Goal: Find contact information: Find contact information

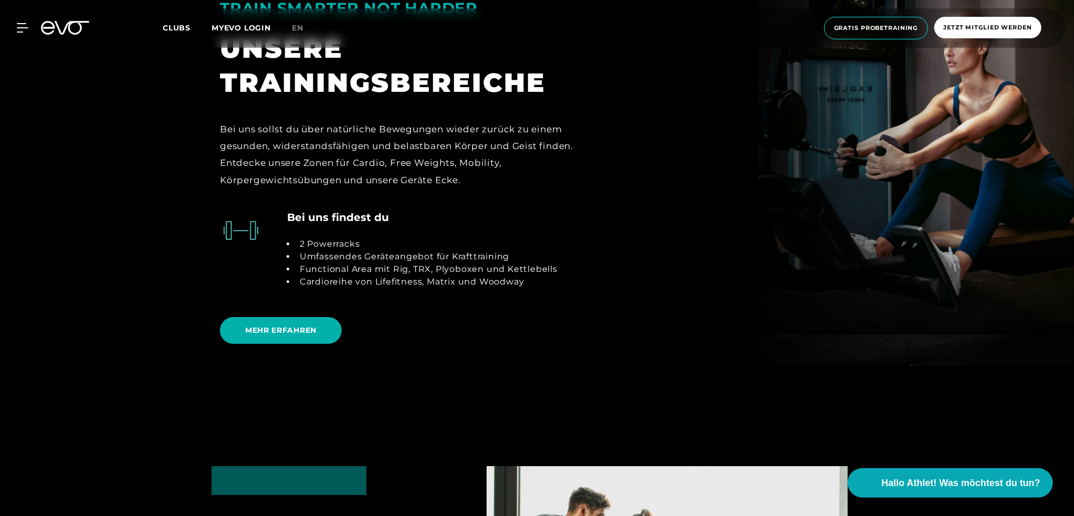
scroll to position [2205, 0]
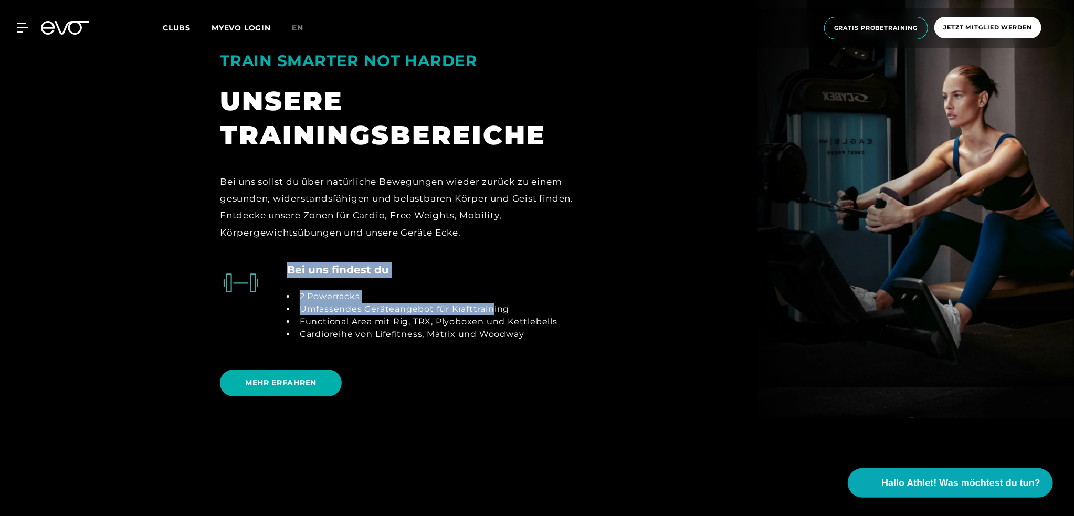
drag, startPoint x: 286, startPoint y: 306, endPoint x: 495, endPoint y: 306, distance: 209.4
click at [495, 306] on div "Bei uns findest du 2 Powerracks Umfassendes Geräteangebot für Krafttraining Fun…" at bounding box center [389, 307] width 338 height 91
click at [495, 306] on li "Umfassendes Geräteangebot für Krafttraining" at bounding box center [427, 309] width 262 height 13
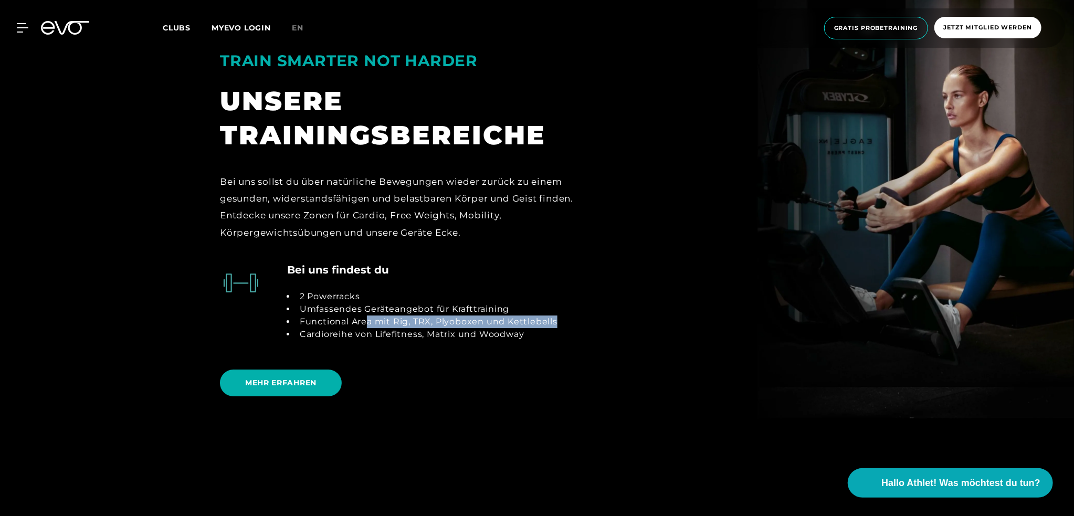
drag, startPoint x: 365, startPoint y: 323, endPoint x: 556, endPoint y: 325, distance: 191.1
click at [556, 325] on div "Bei uns findest du 2 Powerracks Umfassendes Geräteangebot für Krafttraining Fun…" at bounding box center [389, 307] width 354 height 91
click at [433, 339] on li "Cardioreihe von Lifefitness, Matrix und Woodway" at bounding box center [427, 334] width 262 height 13
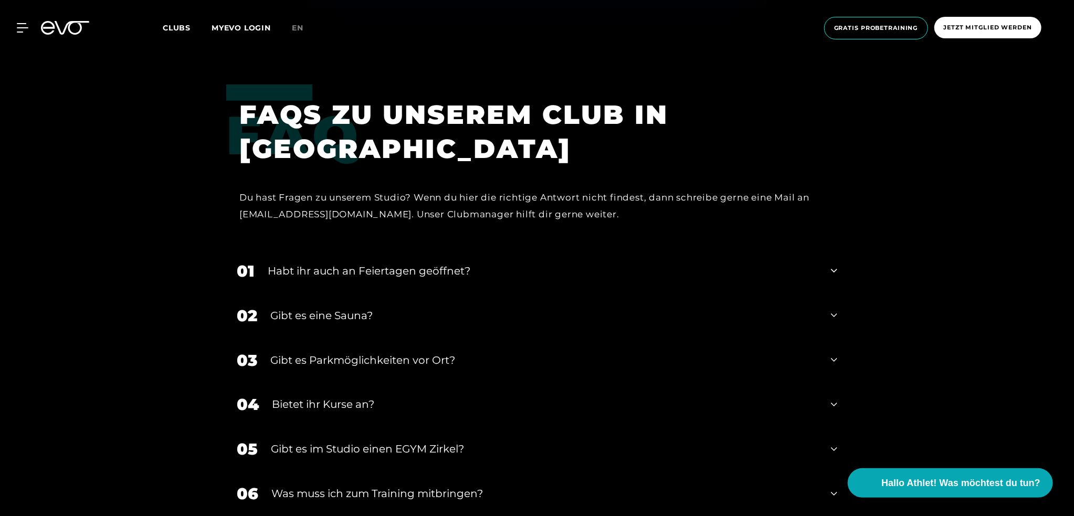
scroll to position [3727, 0]
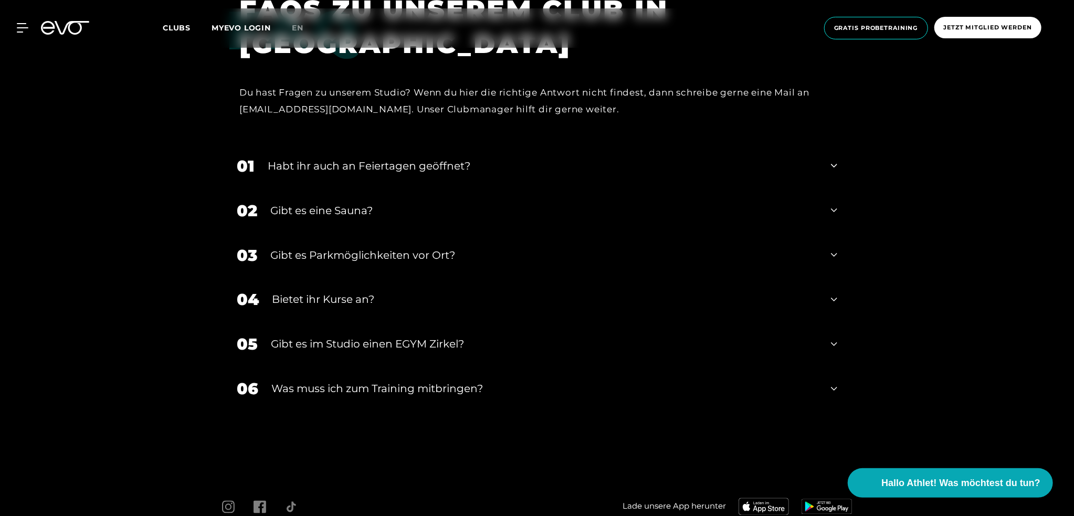
click at [369, 216] on div "Gibt es eine Sauna?" at bounding box center [543, 211] width 547 height 16
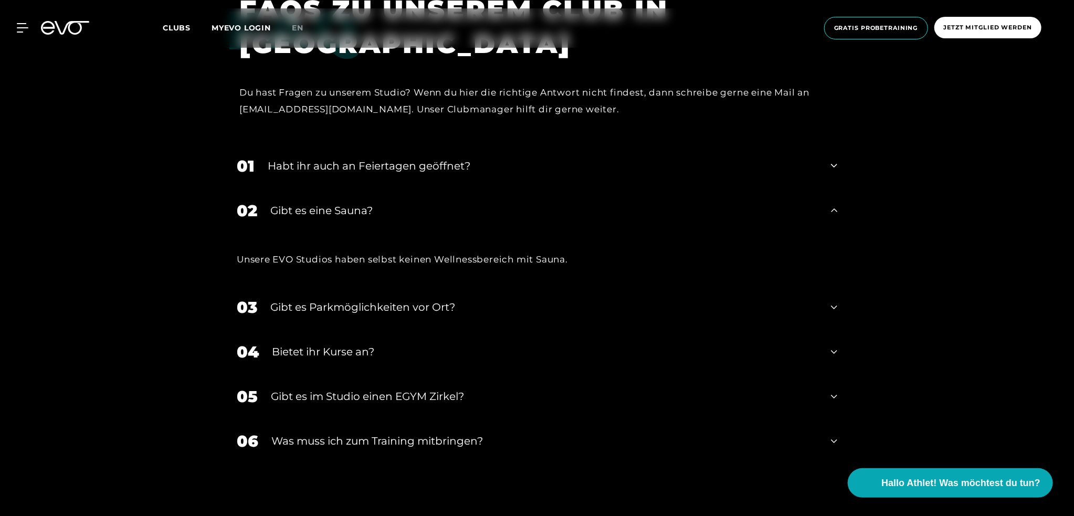
click at [369, 216] on div "Gibt es eine Sauna?" at bounding box center [543, 211] width 547 height 16
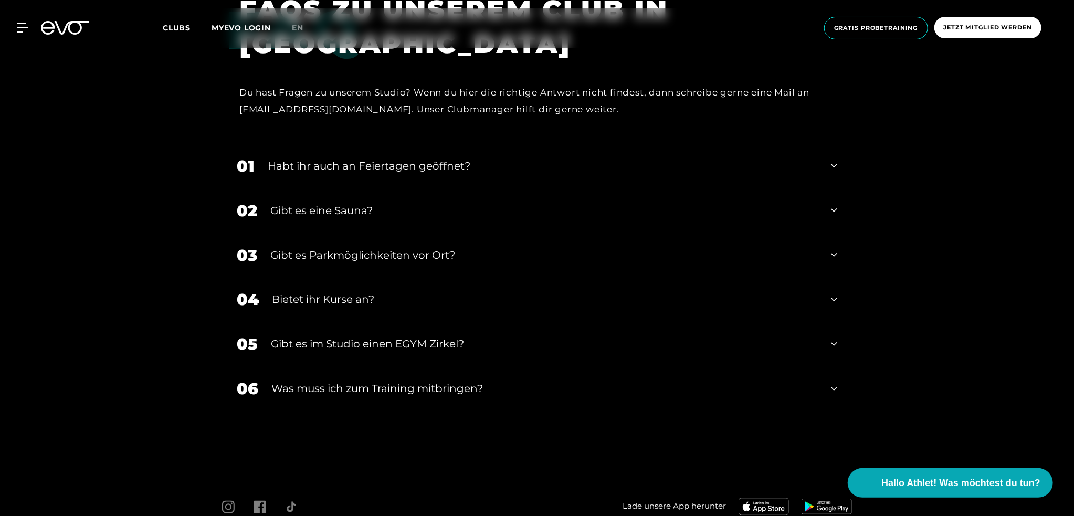
click at [401, 262] on div "Gibt es Parkmöglichkeiten vor Ort?" at bounding box center [543, 255] width 547 height 16
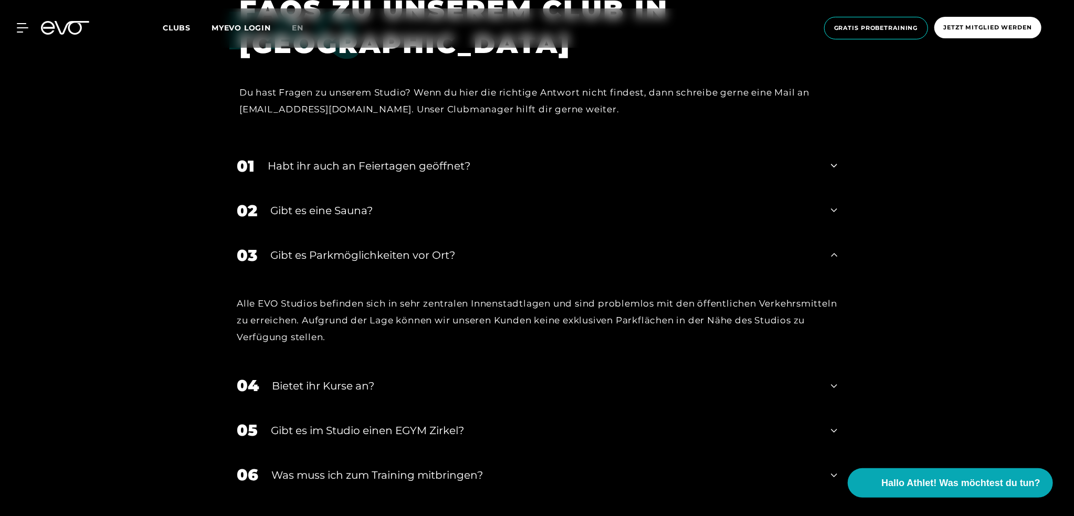
click at [405, 256] on div "Gibt es Parkmöglichkeiten vor Ort?" at bounding box center [543, 255] width 547 height 16
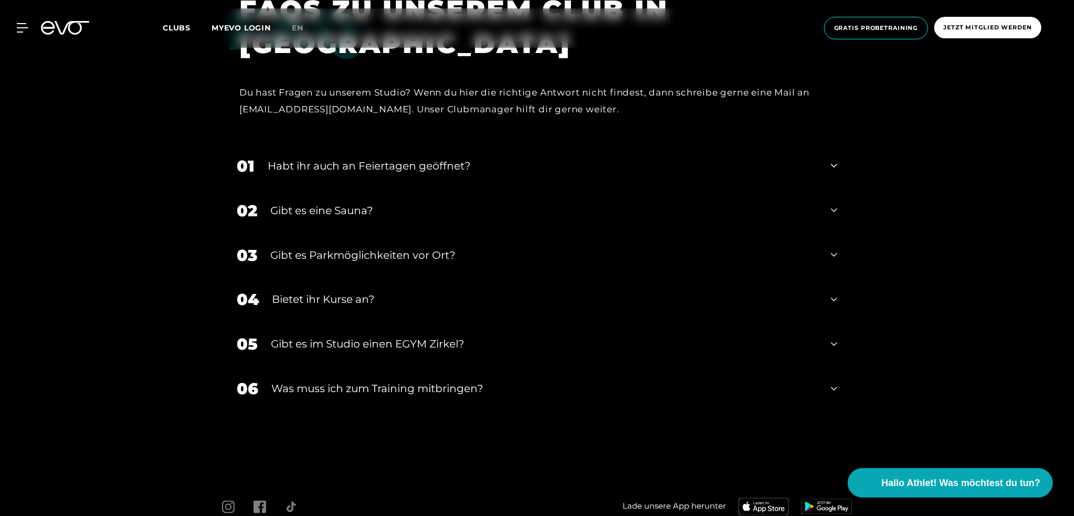
click at [373, 296] on div "Bietet ihr Kurse an?" at bounding box center [545, 300] width 546 height 16
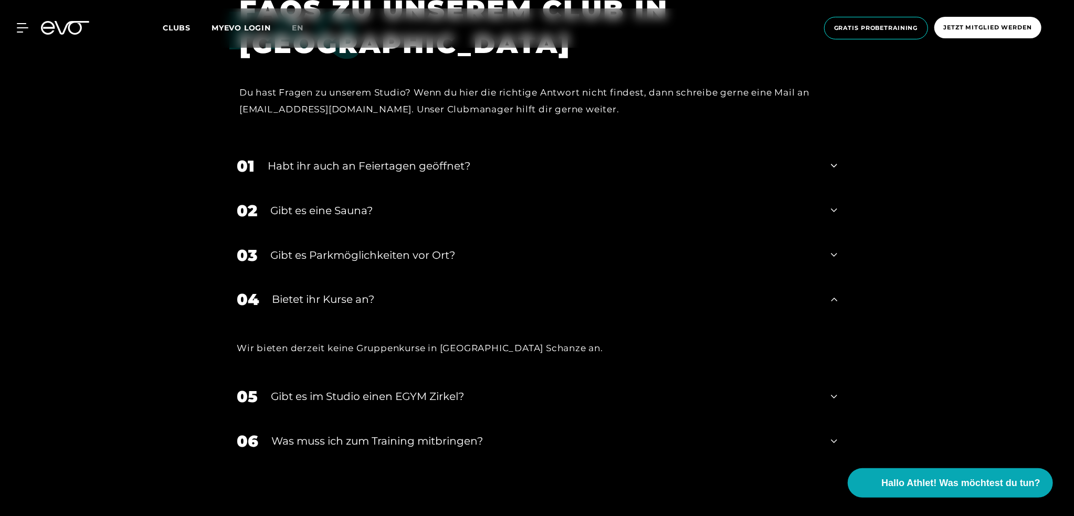
click at [374, 296] on div "Bietet ihr Kurse an?" at bounding box center [545, 300] width 546 height 16
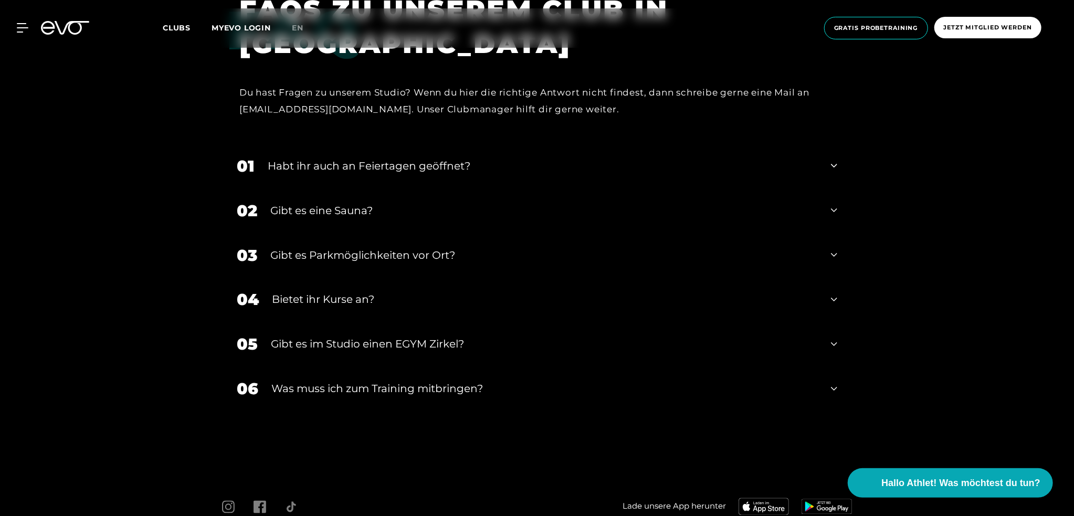
click at [380, 341] on div "Gibt es im Studio einen EGYM Zirkel?" at bounding box center [544, 344] width 547 height 16
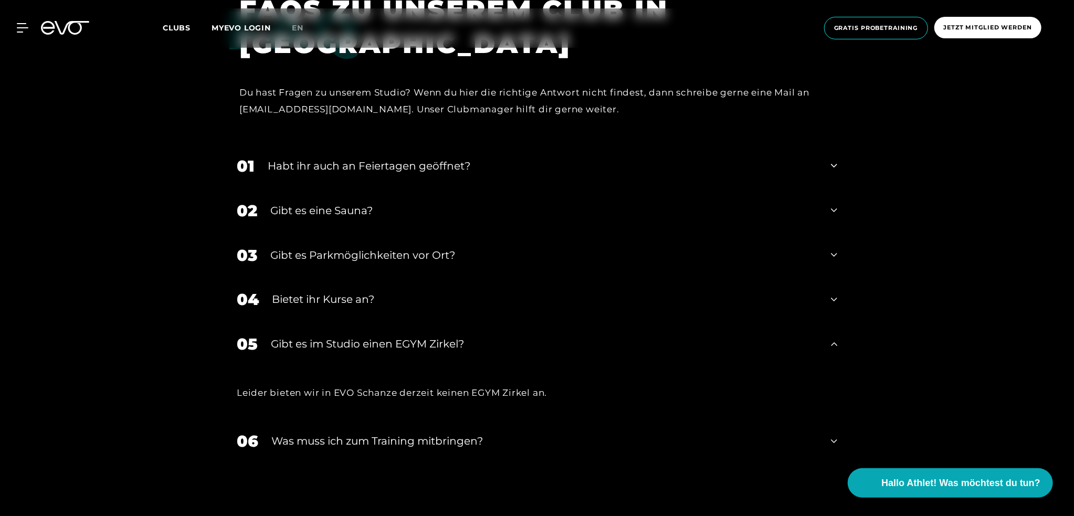
click at [422, 348] on div "Gibt es im Studio einen EGYM Zirkel?" at bounding box center [544, 344] width 547 height 16
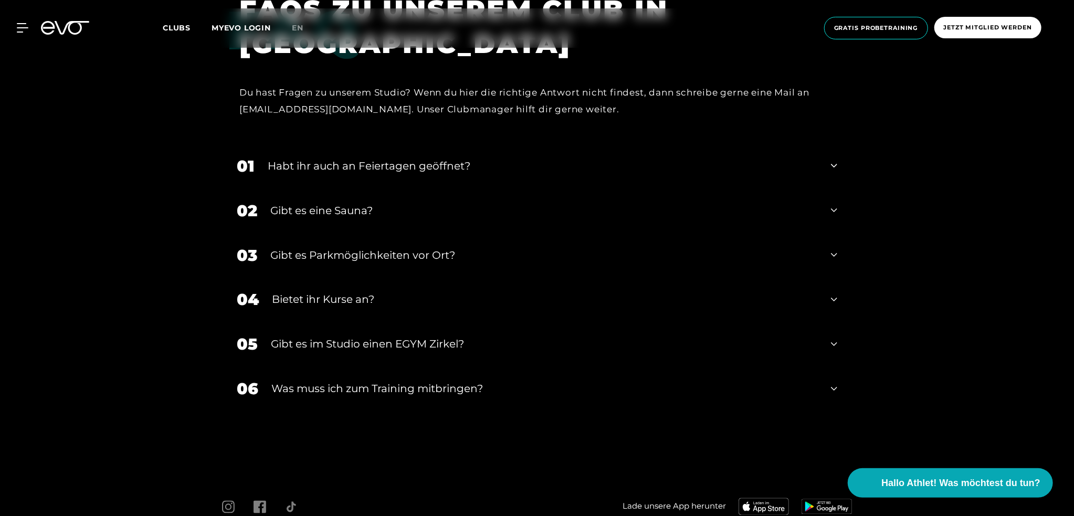
click at [412, 391] on div "Was muss ich zum Training mitbringen?" at bounding box center [544, 389] width 546 height 16
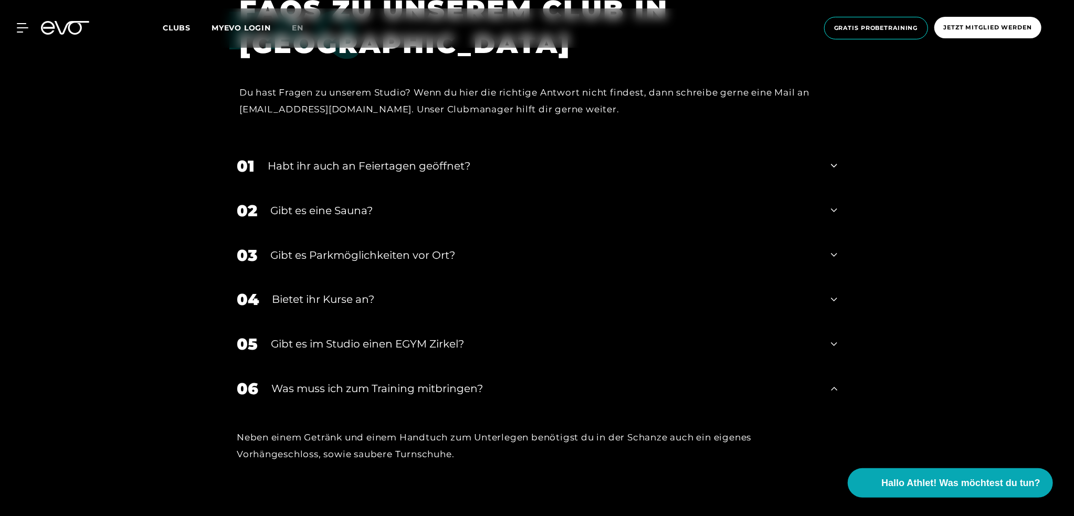
click at [459, 390] on div "Was muss ich zum Training mitbringen?" at bounding box center [544, 389] width 546 height 16
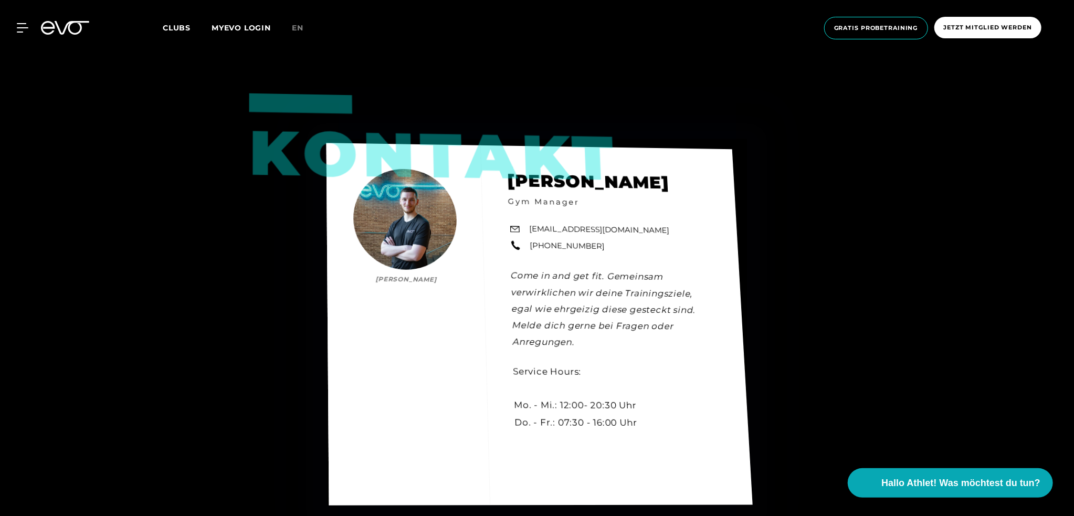
scroll to position [3061, 0]
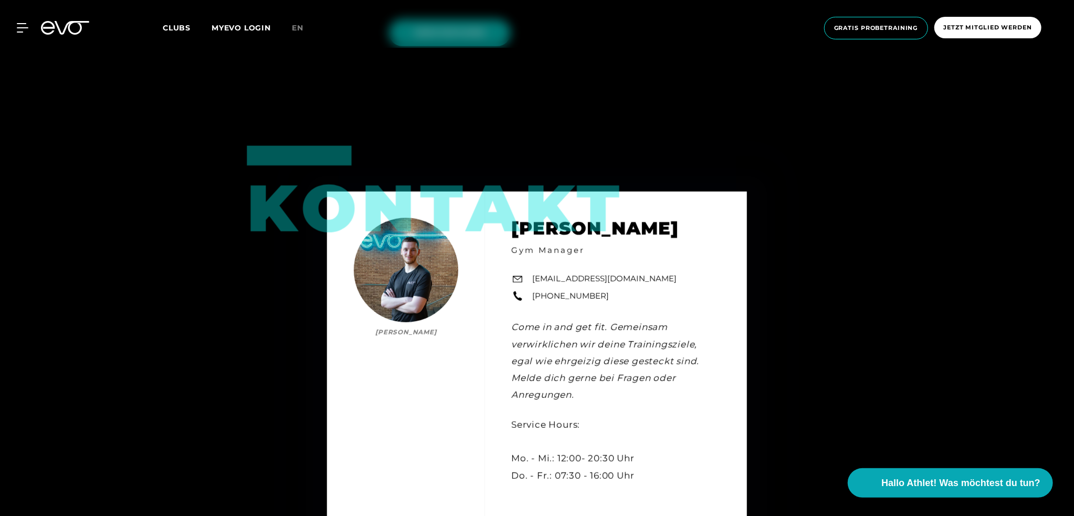
click at [168, 27] on span "Clubs" at bounding box center [177, 27] width 28 height 9
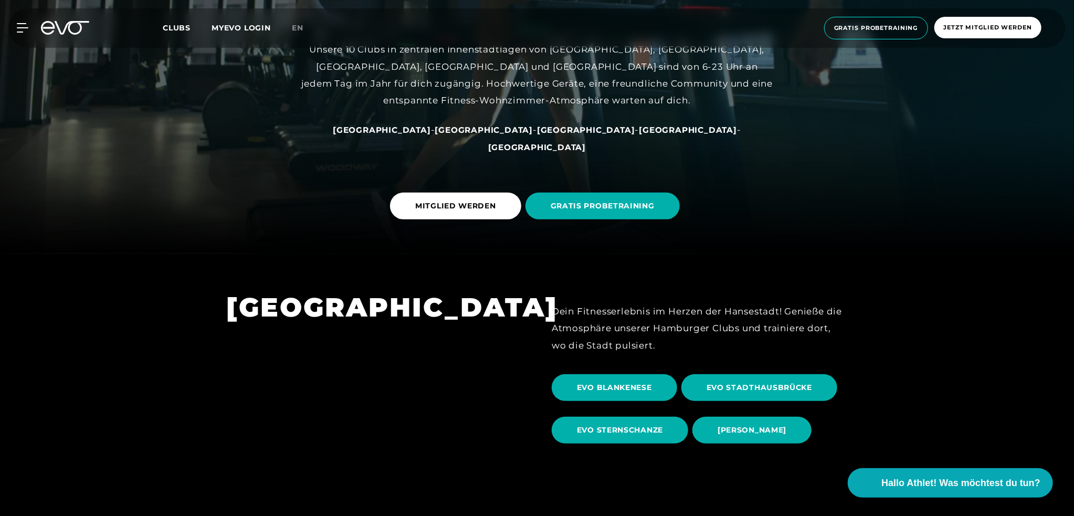
scroll to position [315, 0]
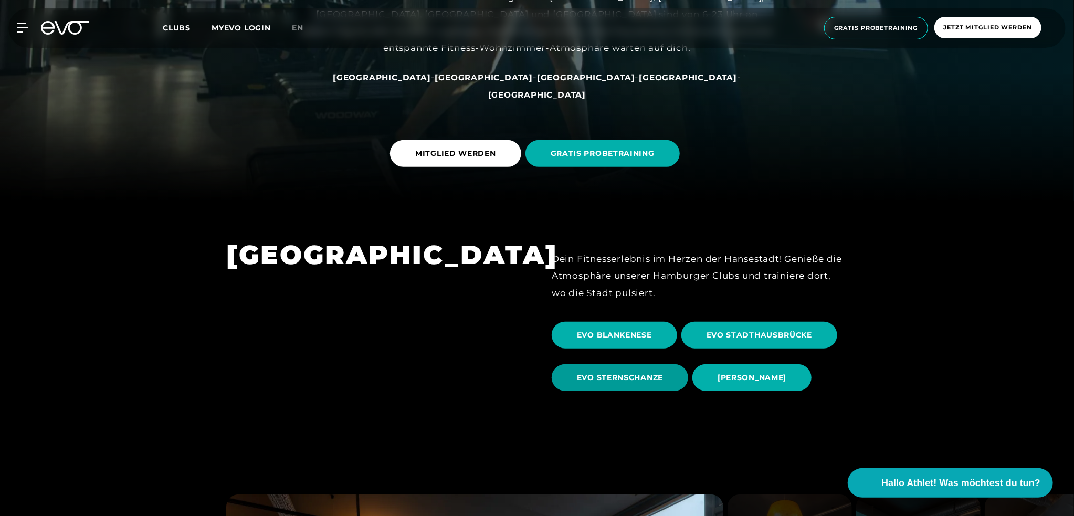
click at [636, 369] on span "EVO STERNSCHANZE" at bounding box center [620, 377] width 136 height 27
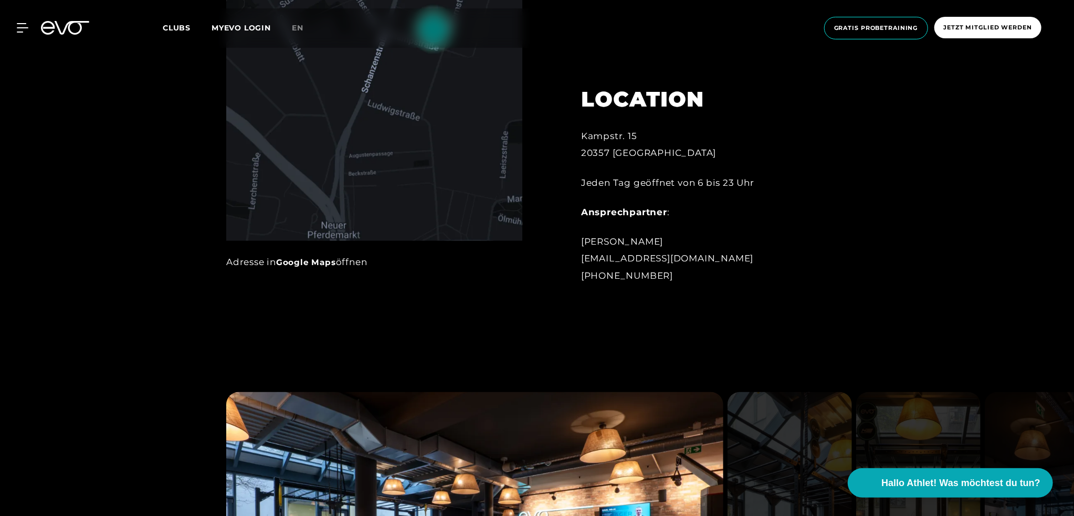
scroll to position [997, 0]
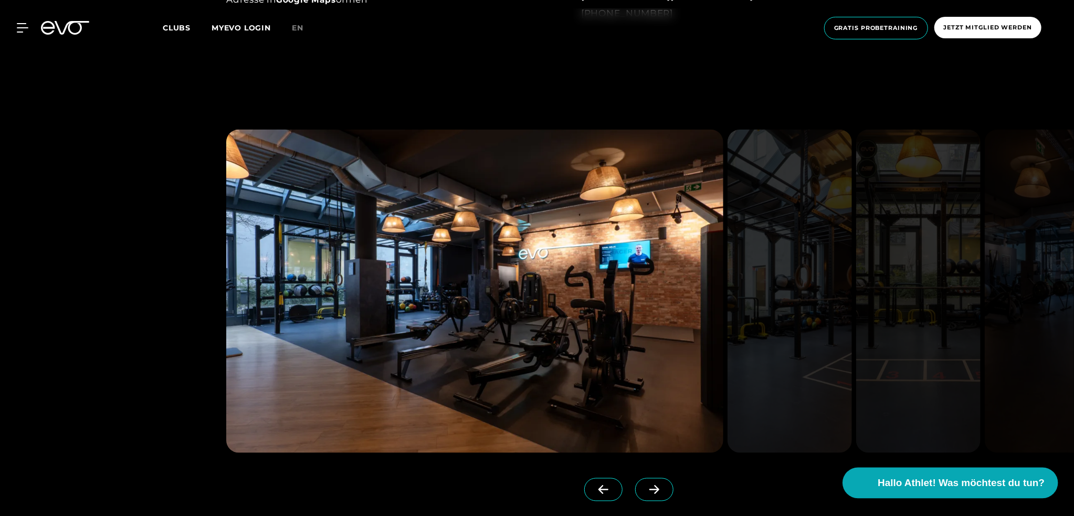
click at [936, 495] on button "Hallo Athlet! Was möchtest du tun?" at bounding box center [950, 483] width 215 height 31
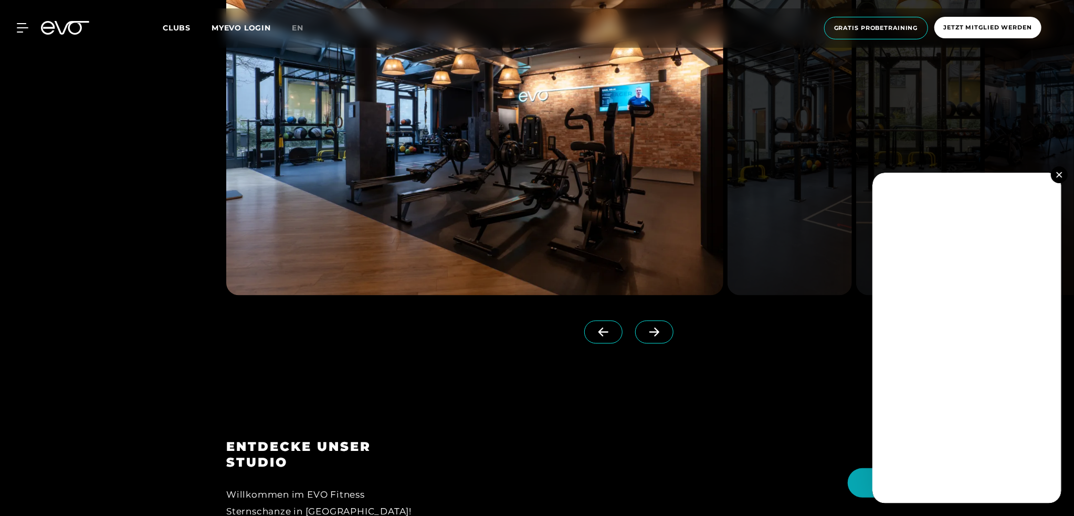
scroll to position [1260, 0]
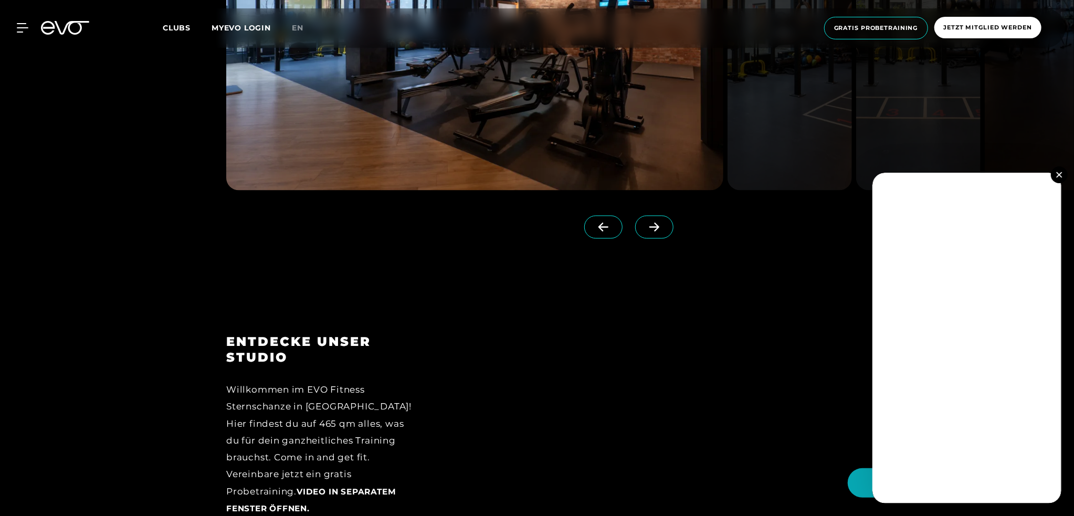
click at [1059, 174] on img at bounding box center [1059, 175] width 6 height 6
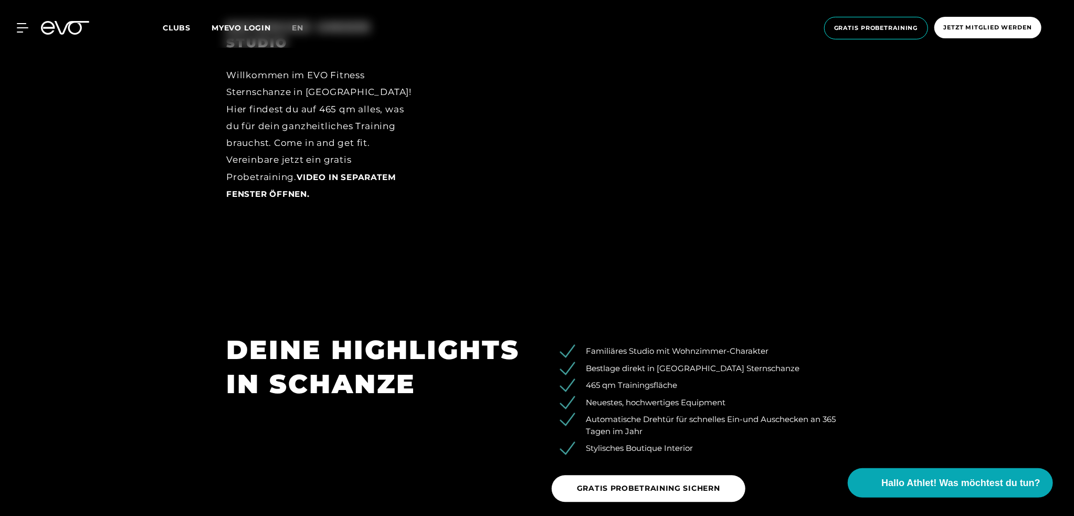
scroll to position [1365, 0]
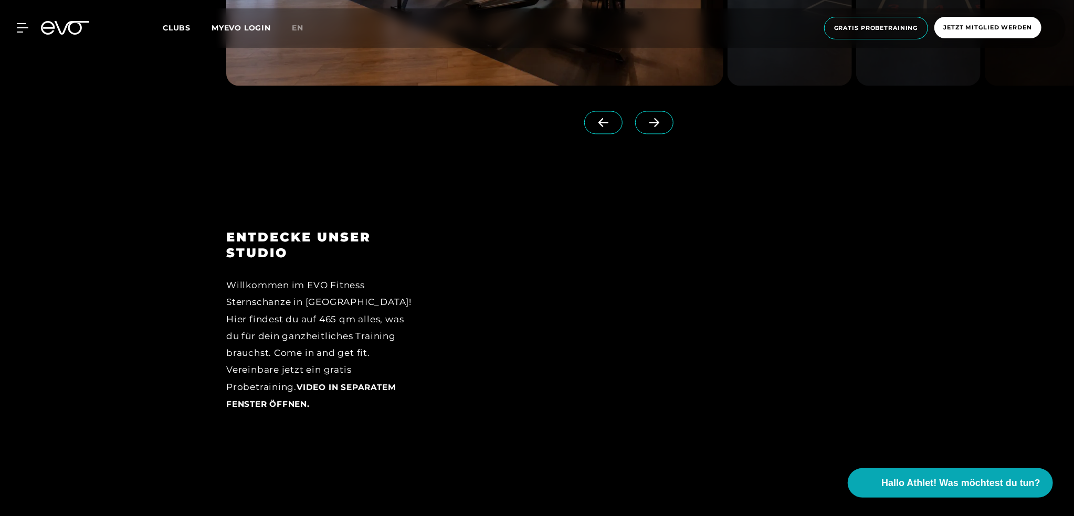
click at [937, 384] on div "ENTDECKE UNSER STUDIO Willkommen im EVO Fitness Sternschanze in Hamburg! Hier f…" at bounding box center [537, 349] width 1074 height 313
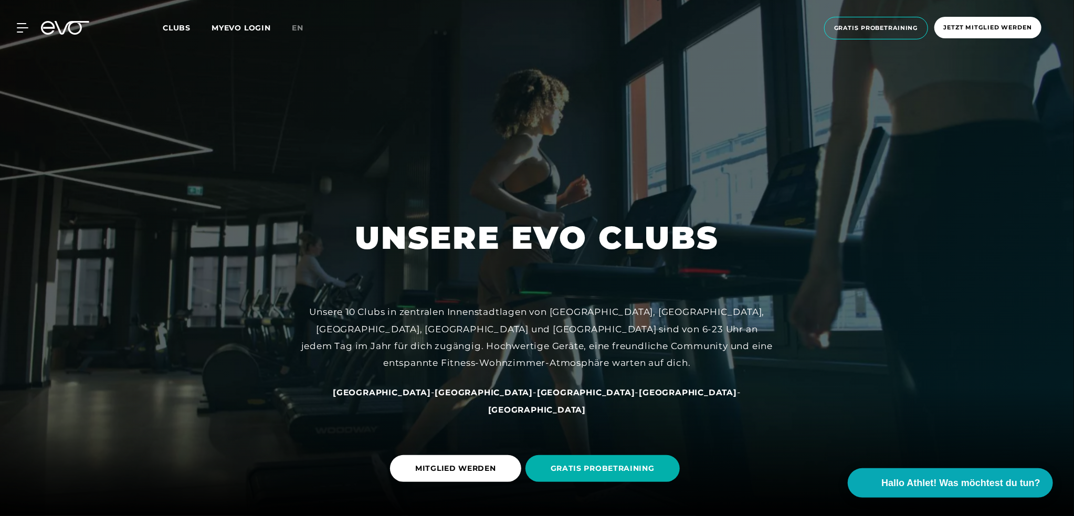
drag, startPoint x: 491, startPoint y: 327, endPoint x: 498, endPoint y: 324, distance: 7.5
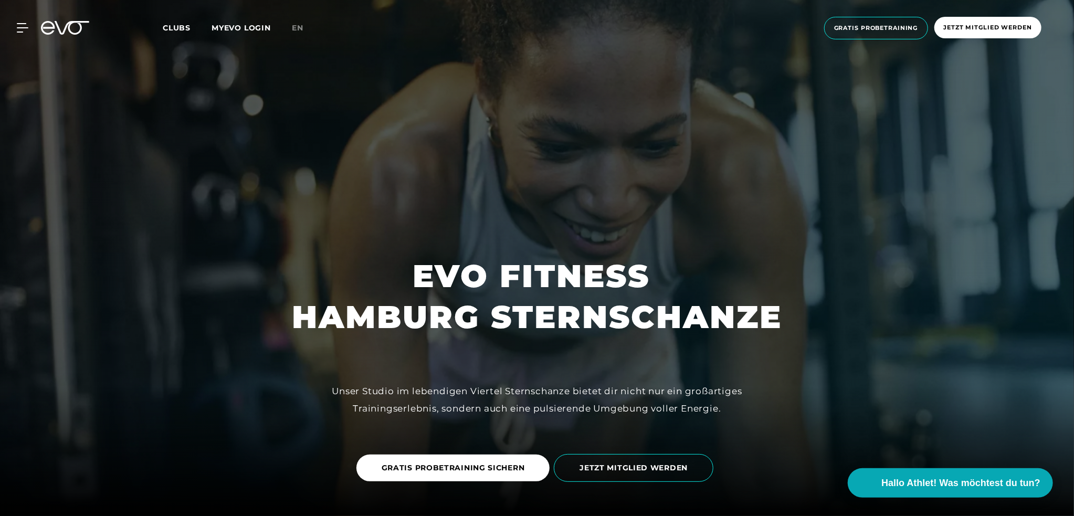
drag, startPoint x: 498, startPoint y: 324, endPoint x: 505, endPoint y: 323, distance: 7.0
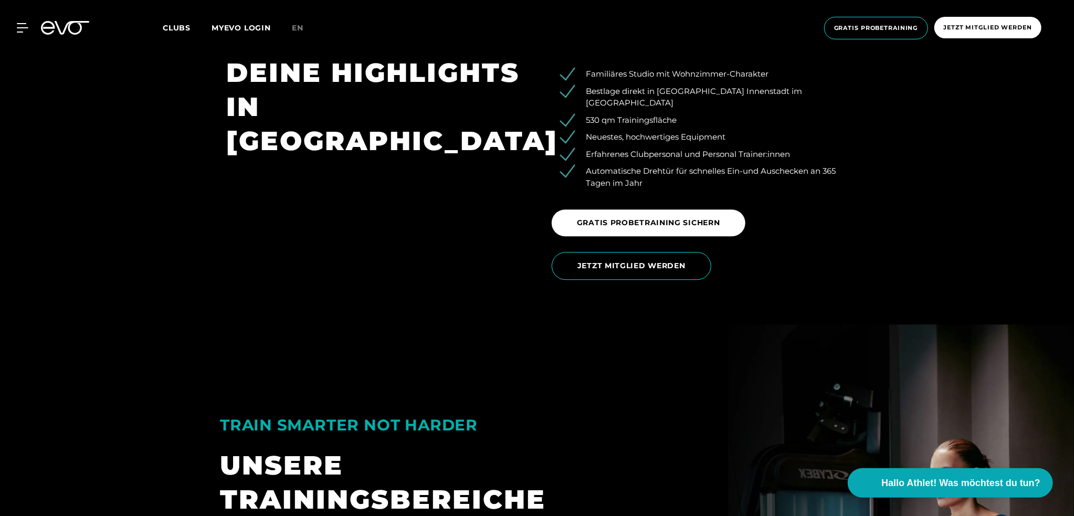
scroll to position [1837, 0]
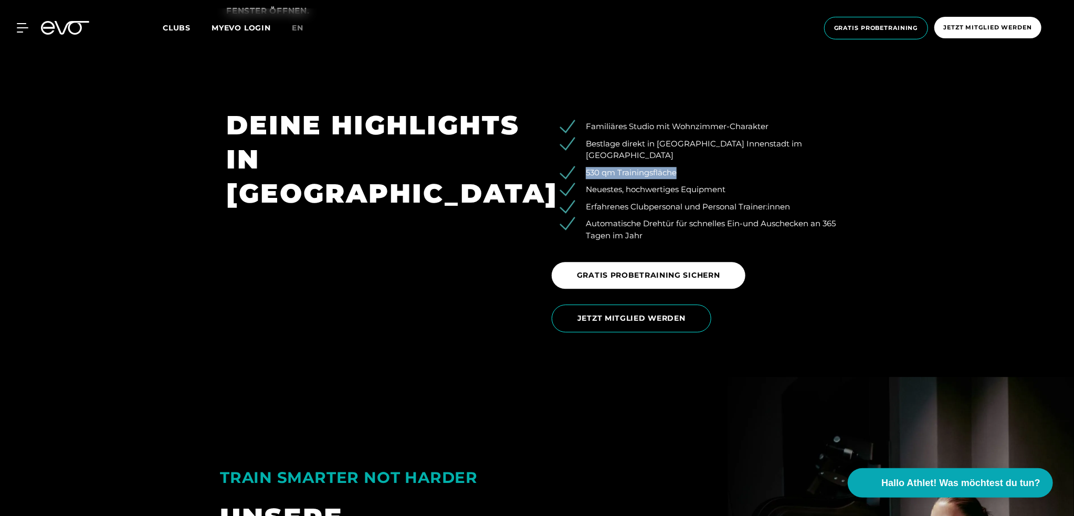
drag, startPoint x: 584, startPoint y: 139, endPoint x: 837, endPoint y: 144, distance: 253.1
click at [808, 167] on li "530 qm Trainingsfläche" at bounding box center [707, 173] width 280 height 12
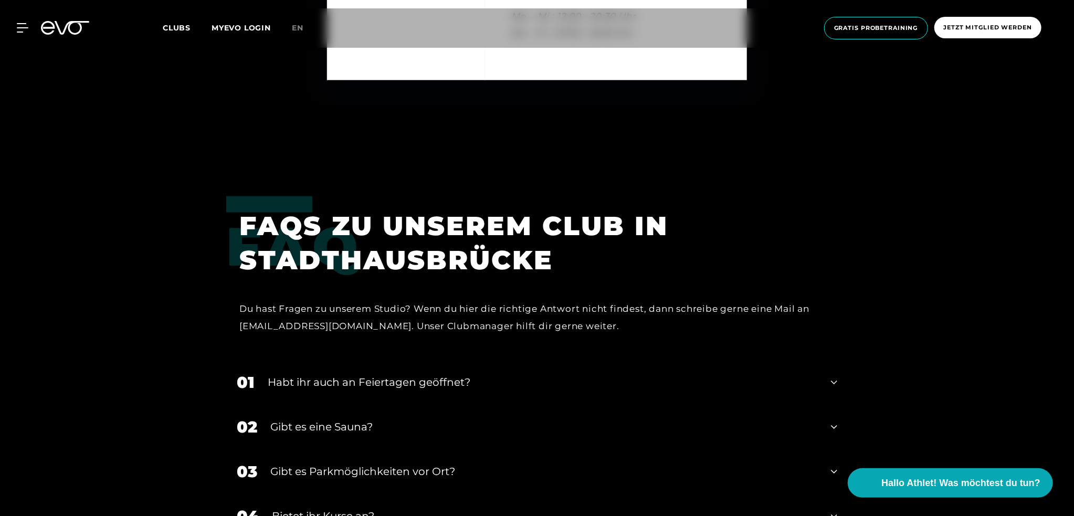
scroll to position [3884, 0]
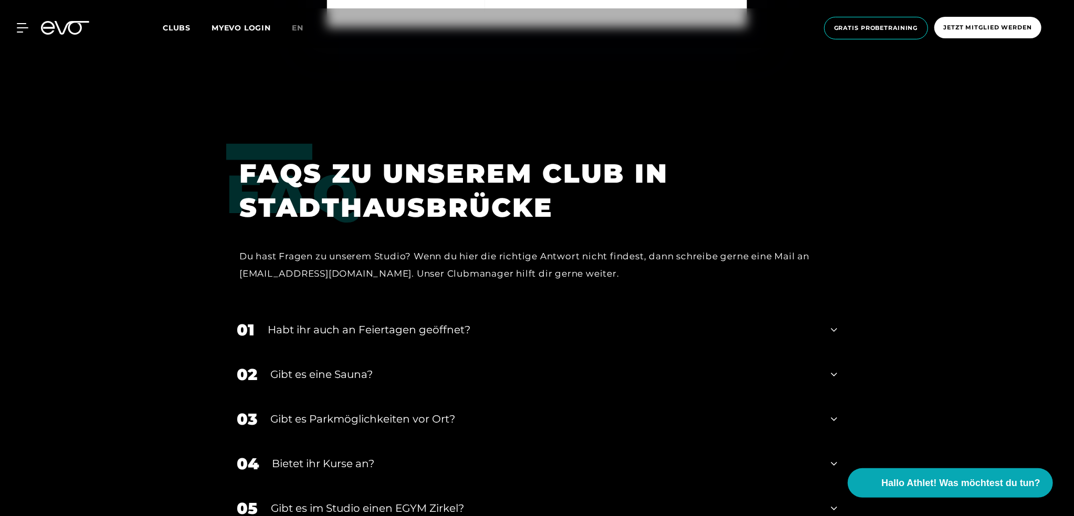
click at [382, 367] on div "Gibt es eine Sauna?" at bounding box center [543, 375] width 547 height 16
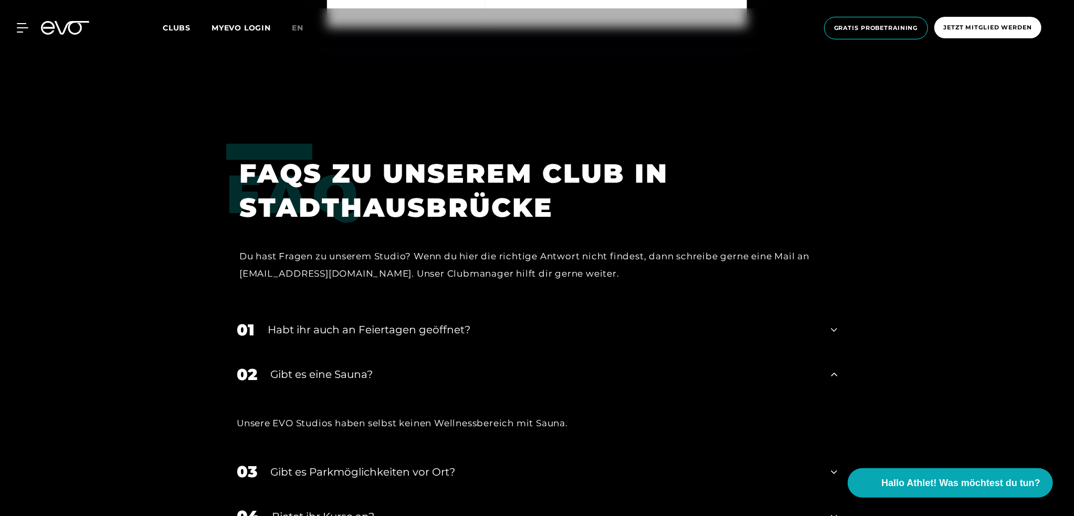
click at [381, 367] on div "Gibt es eine Sauna?" at bounding box center [543, 375] width 547 height 16
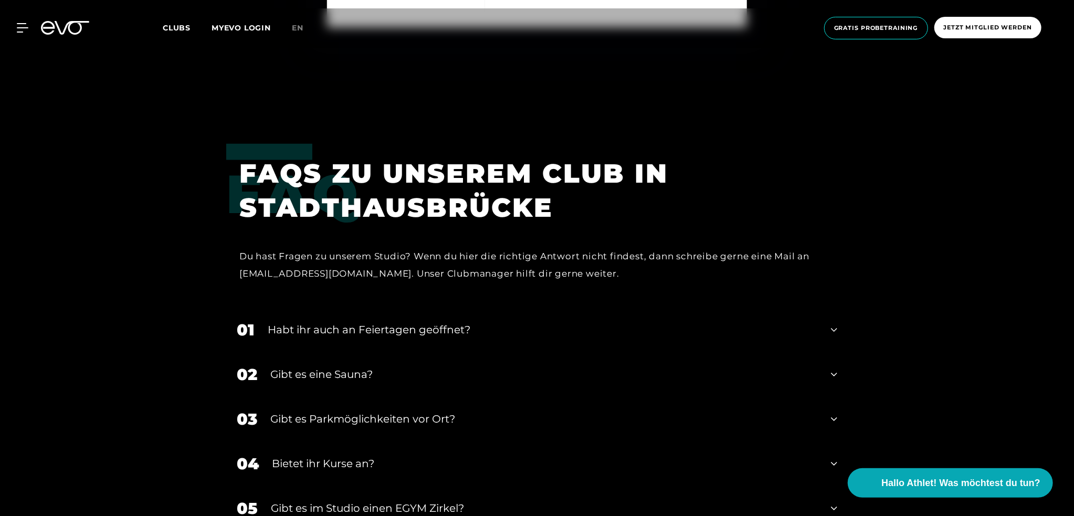
click at [186, 28] on span "Clubs" at bounding box center [177, 27] width 28 height 9
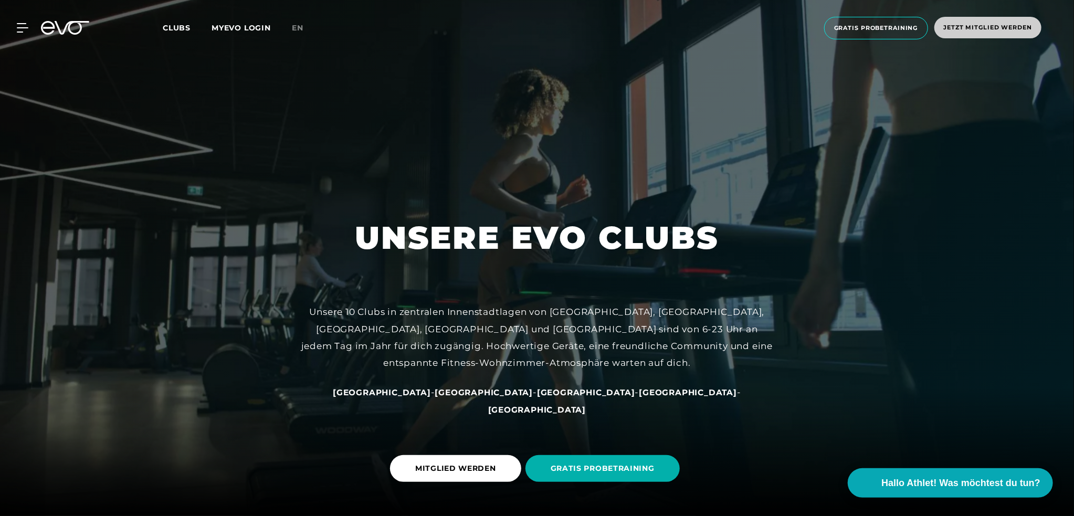
click at [974, 31] on span "Jetzt Mitglied werden" at bounding box center [988, 27] width 88 height 9
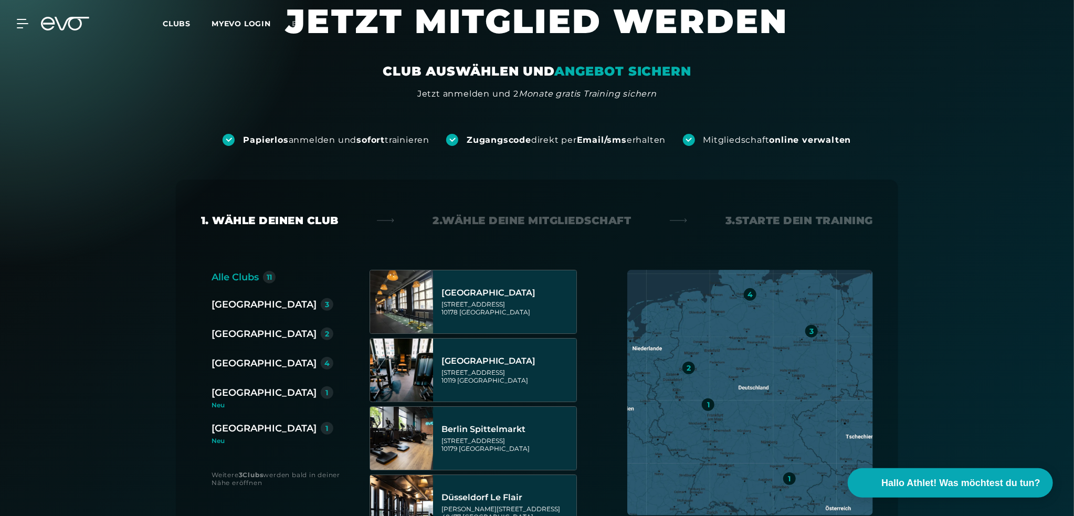
scroll to position [105, 0]
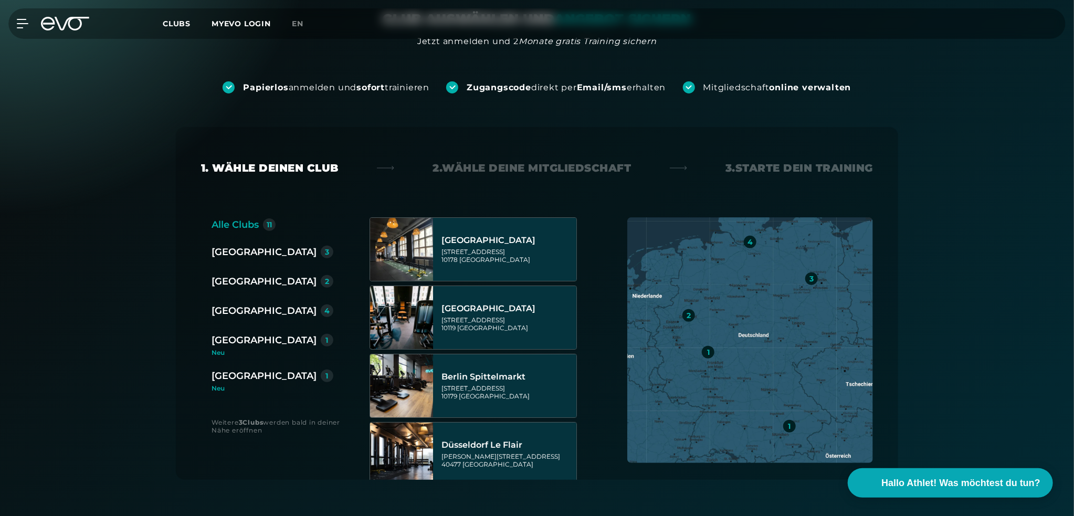
click at [250, 315] on div "[GEOGRAPHIC_DATA]" at bounding box center [264, 310] width 105 height 15
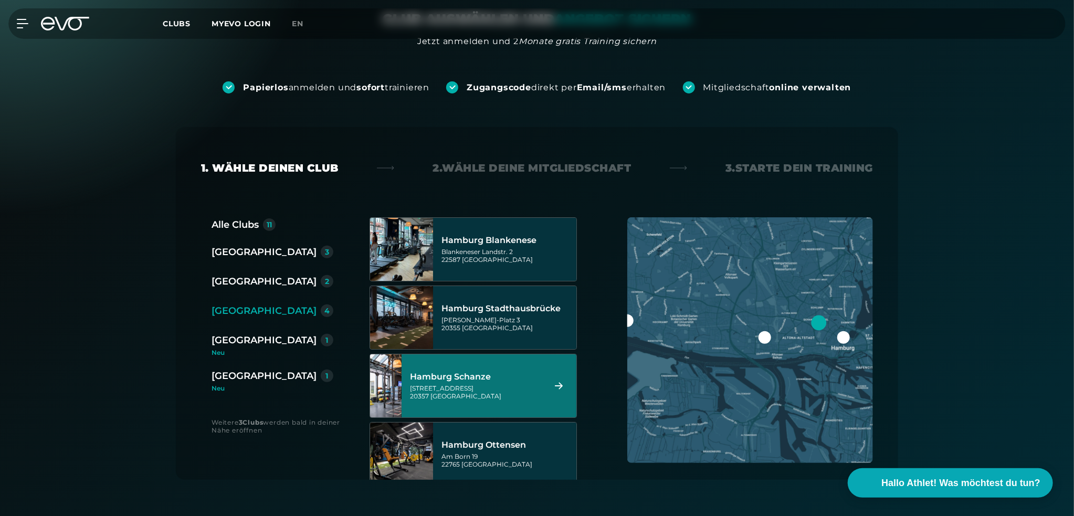
click at [515, 314] on div "Hamburg Stadthausbrücke Axel-Springer-Platz 3 20355 Hamburg" at bounding box center [507, 317] width 132 height 46
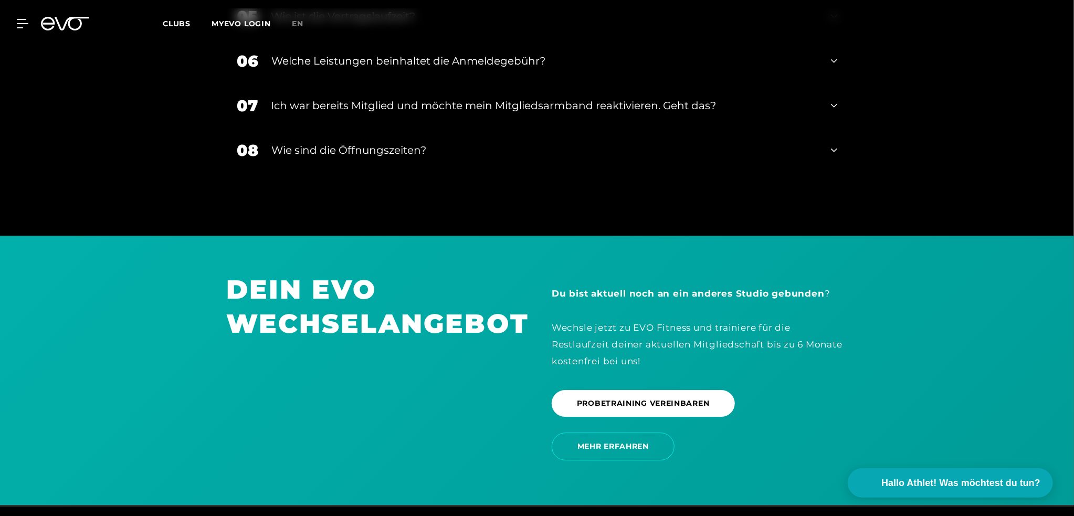
scroll to position [2207, 0]
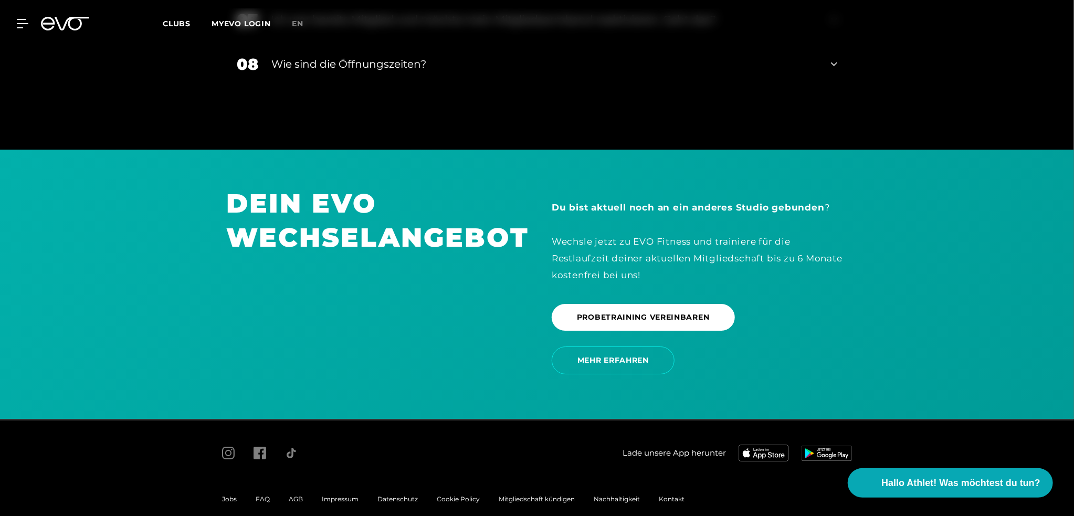
drag, startPoint x: 296, startPoint y: 478, endPoint x: 293, endPoint y: 484, distance: 7.0
click at [998, 493] on button "Hallo Athlet! Was möchtest du tun?" at bounding box center [950, 483] width 215 height 31
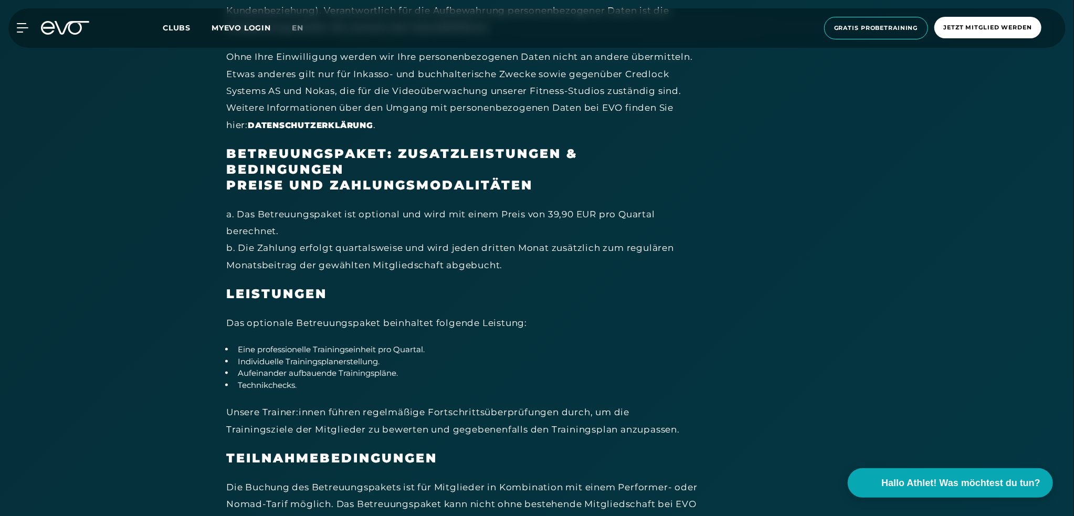
scroll to position [6509, 0]
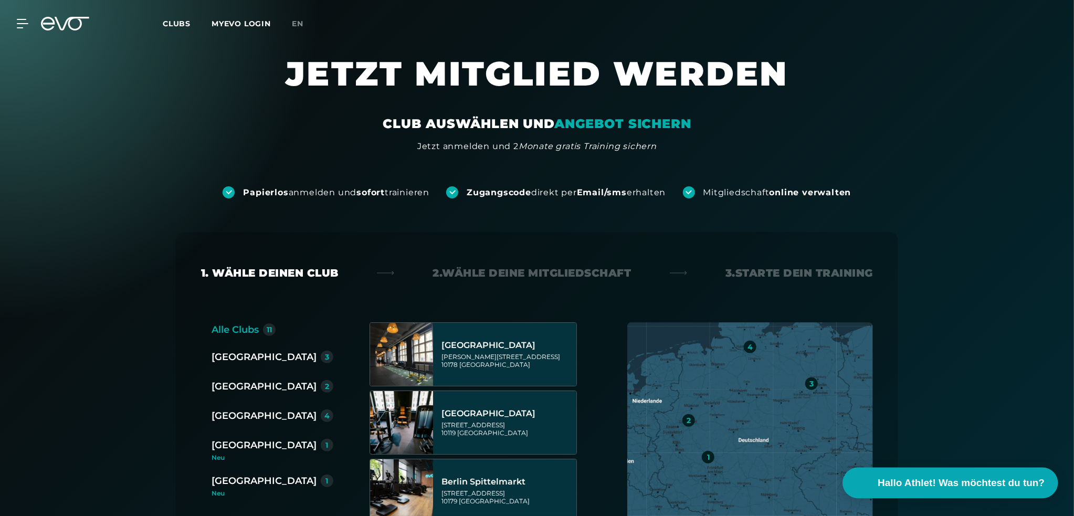
click at [932, 473] on button "Hallo Athlet! Was möchtest du tun?" at bounding box center [950, 483] width 215 height 31
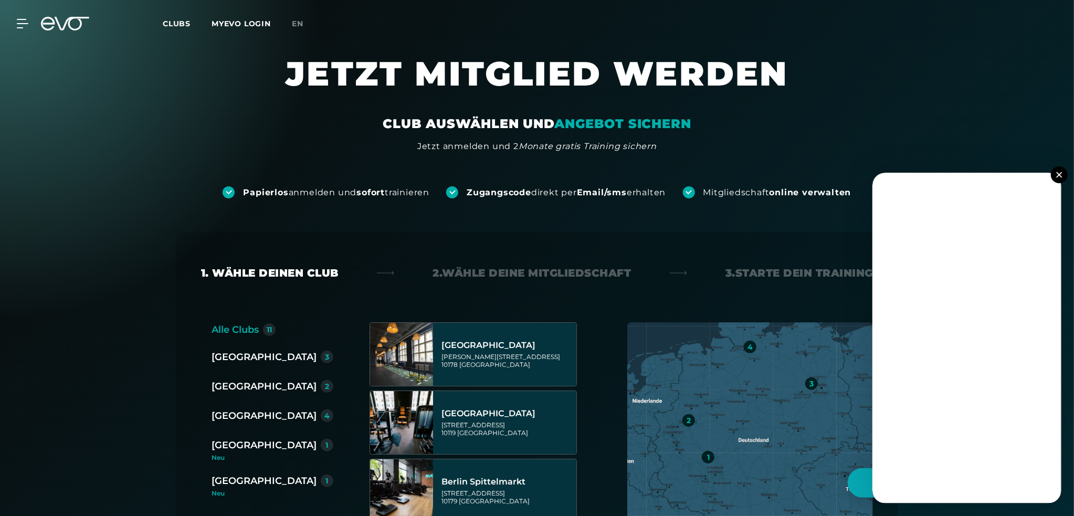
click at [1055, 175] on button at bounding box center [1059, 174] width 17 height 17
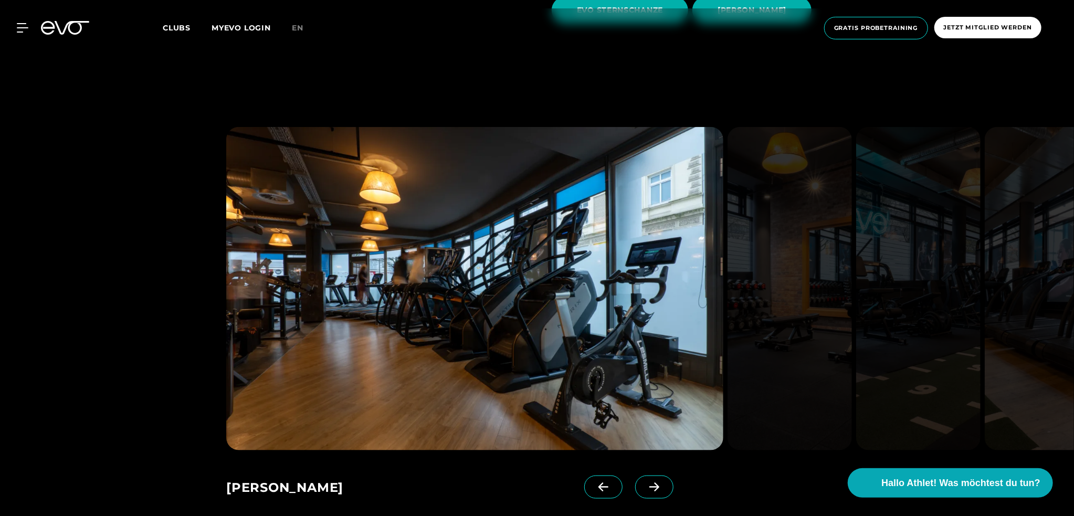
scroll to position [472, 0]
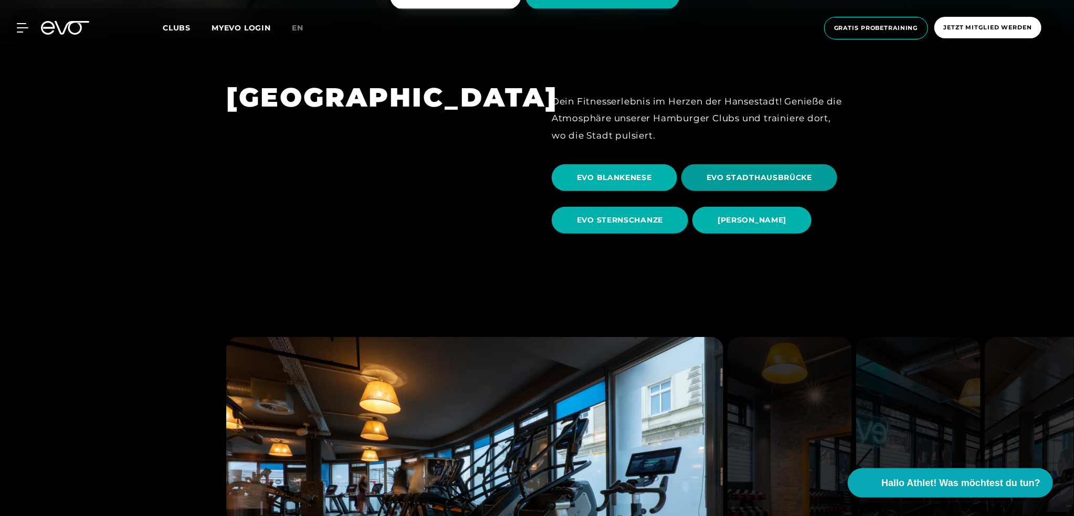
click at [780, 172] on span "EVO STADTHAUSBRÜCKE" at bounding box center [759, 177] width 156 height 27
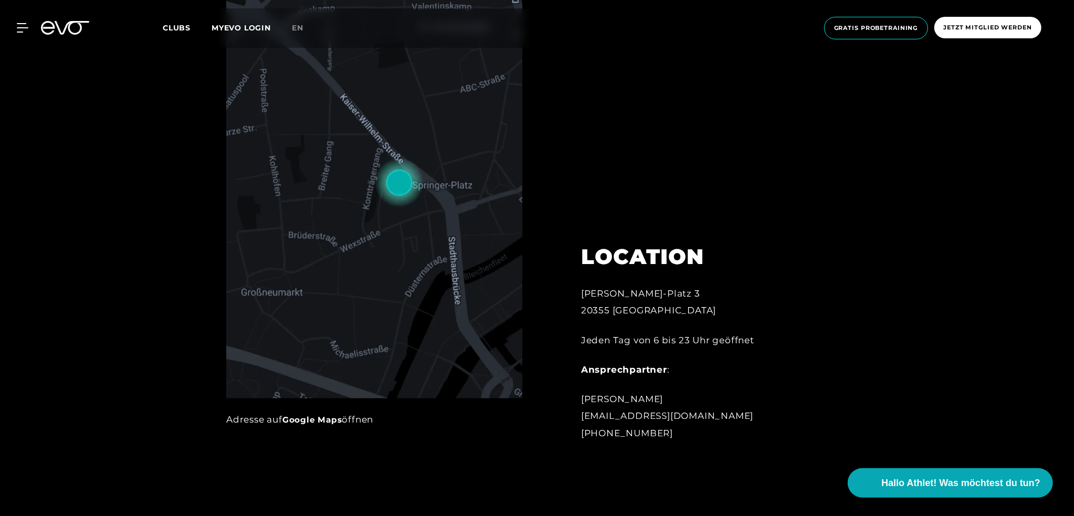
scroll to position [630, 0]
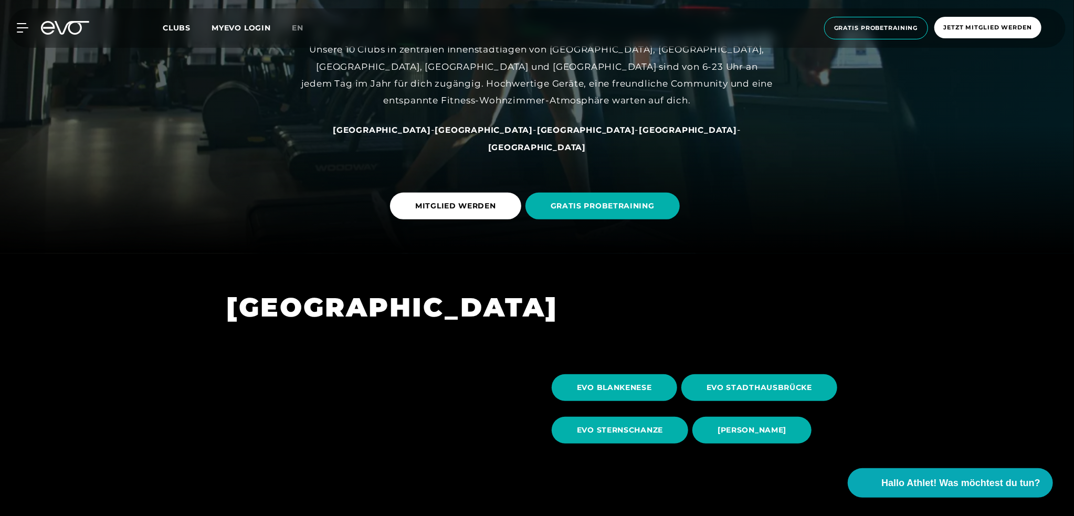
scroll to position [420, 0]
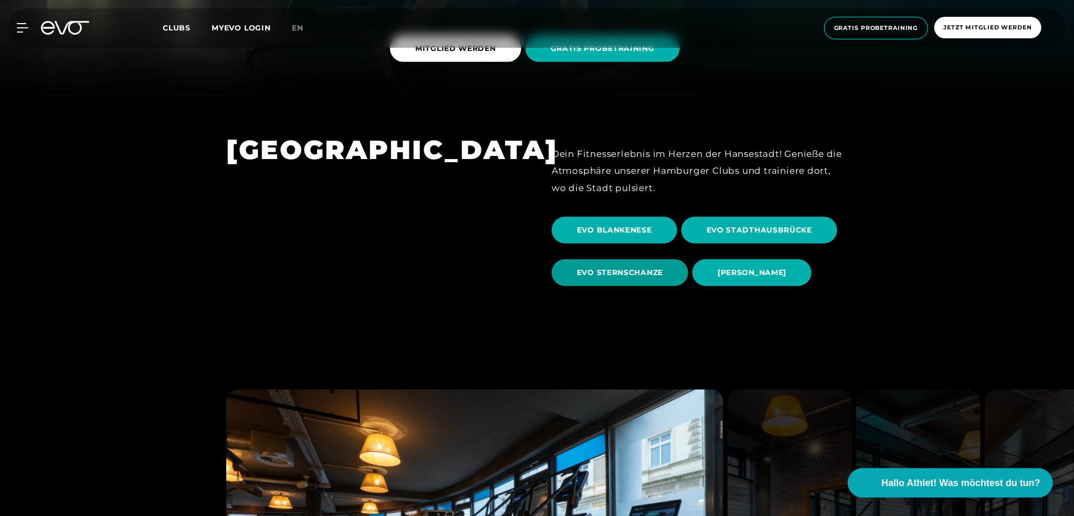
click at [591, 270] on span "EVO STERNSCHANZE" at bounding box center [620, 272] width 86 height 11
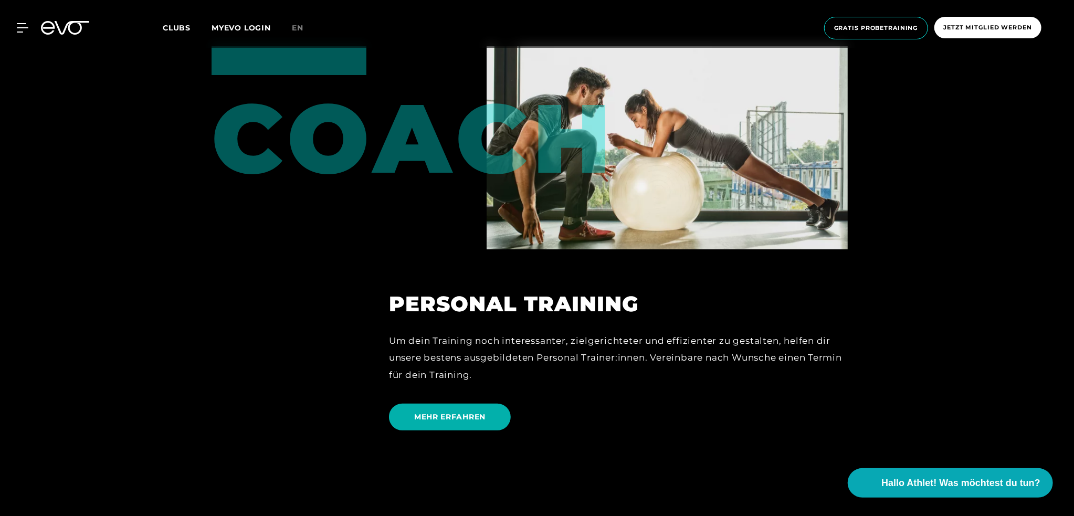
scroll to position [3097, 0]
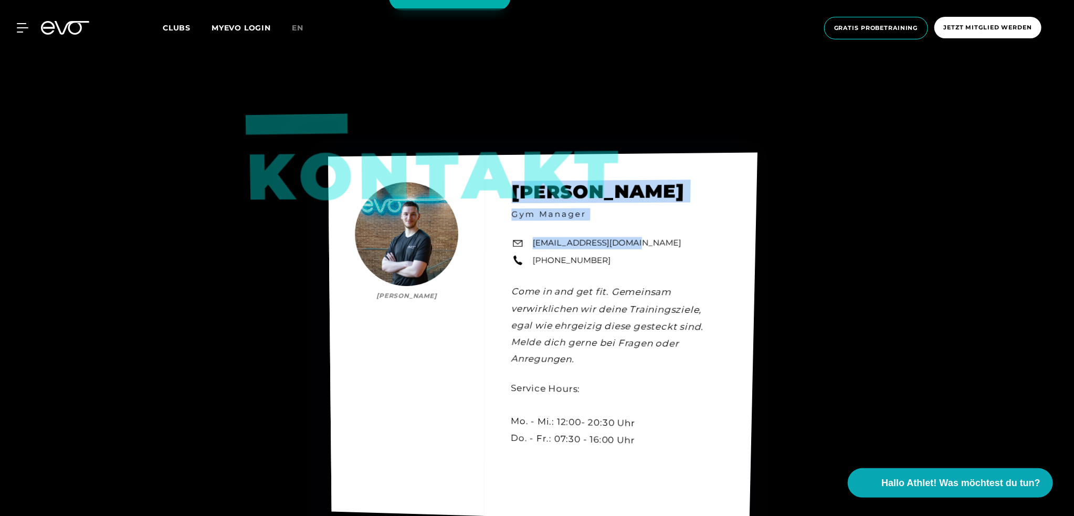
drag, startPoint x: 519, startPoint y: 203, endPoint x: 692, endPoint y: 236, distance: 176.3
click at [692, 236] on div "Kontakt [PERSON_NAME] [PERSON_NAME] Gym Manager [EMAIL_ADDRESS][DOMAIN_NAME] [P…" at bounding box center [542, 337] width 429 height 371
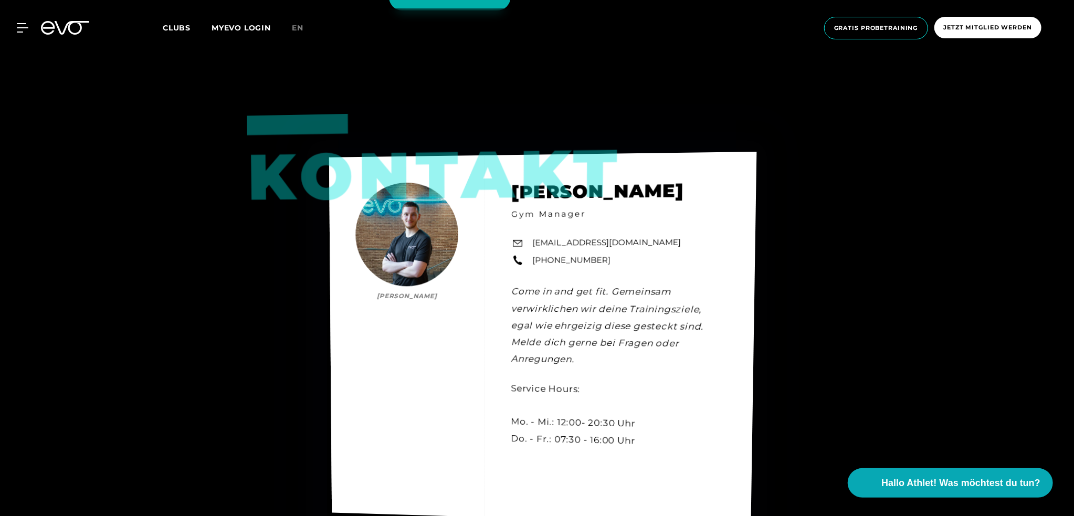
click at [702, 261] on div "Kontakt [PERSON_NAME] [PERSON_NAME] Gym Manager [EMAIL_ADDRESS][DOMAIN_NAME] [P…" at bounding box center [543, 338] width 428 height 373
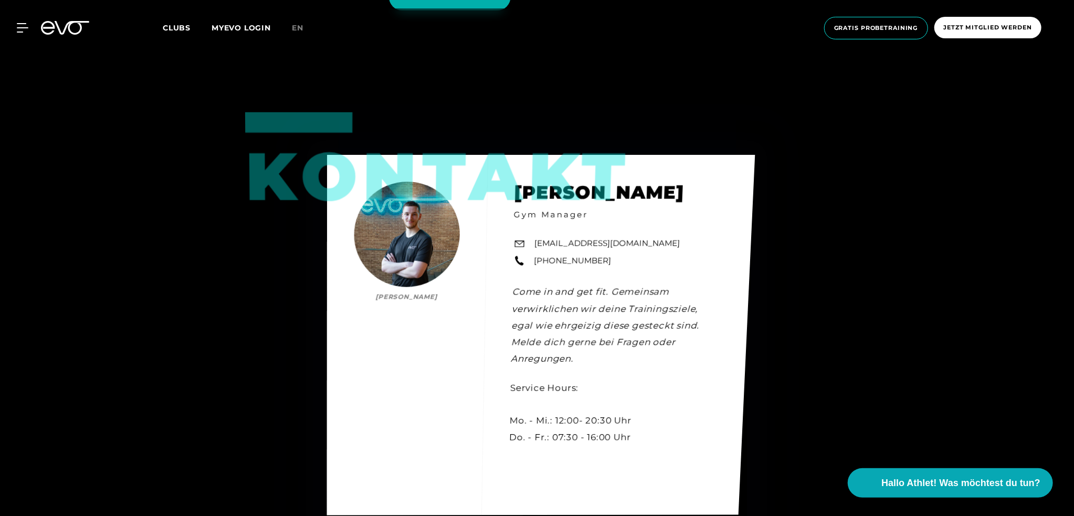
drag, startPoint x: 629, startPoint y: 267, endPoint x: 534, endPoint y: 270, distance: 94.5
click at [534, 270] on div "Kontakt [PERSON_NAME] [PERSON_NAME] Gym Manager [EMAIL_ADDRESS][DOMAIN_NAME] [P…" at bounding box center [541, 335] width 428 height 360
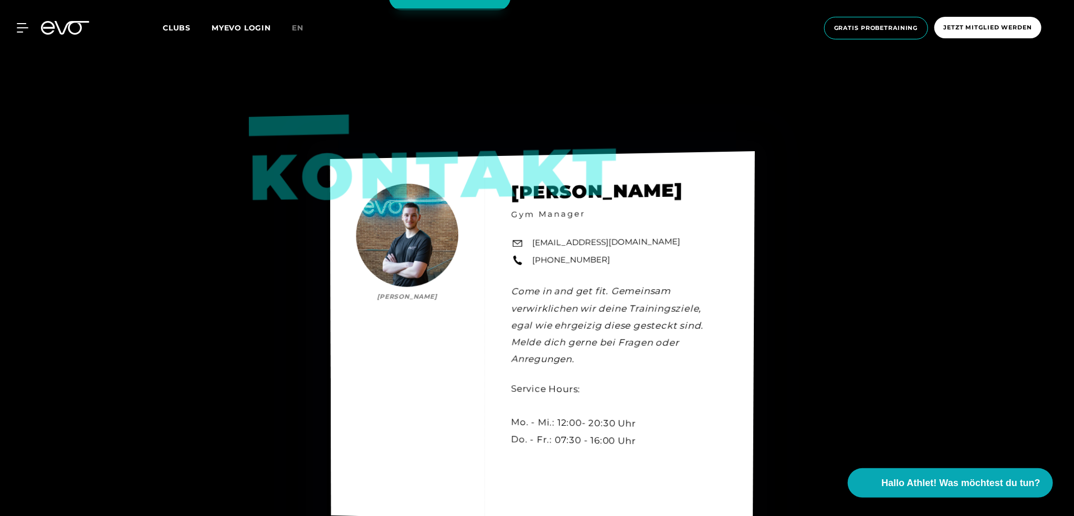
copy link "[PHONE_NUMBER]"
